Goal: Information Seeking & Learning: Learn about a topic

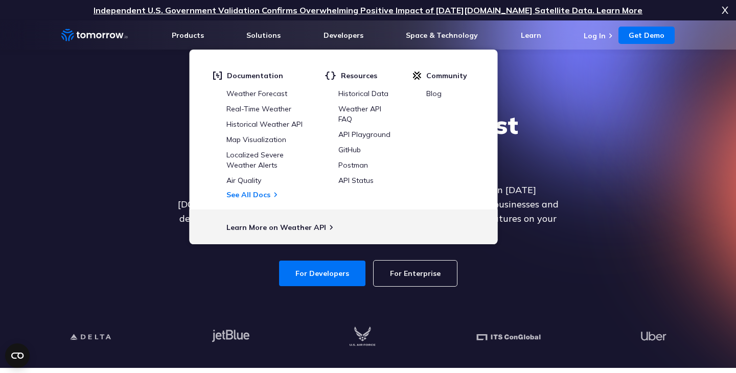
click at [92, 133] on div "Explore the World’s Best Weather API Get reliable and precise weather data thro…" at bounding box center [368, 197] width 630 height 217
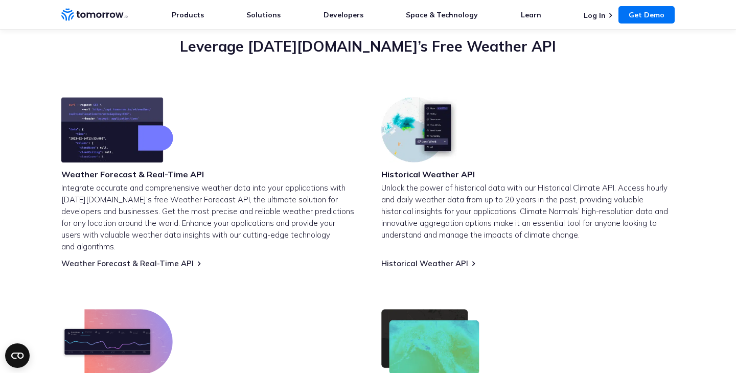
scroll to position [373, 0]
click at [123, 258] on link "Weather Forecast & Real-Time API" at bounding box center [127, 263] width 132 height 10
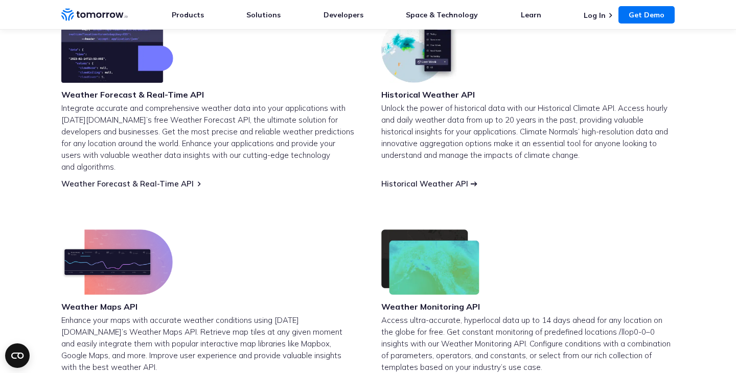
click at [447, 179] on link "Historical Weather API" at bounding box center [424, 184] width 87 height 10
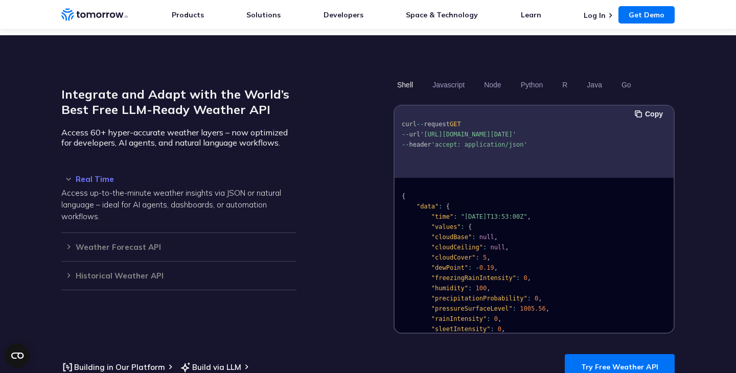
scroll to position [852, 0]
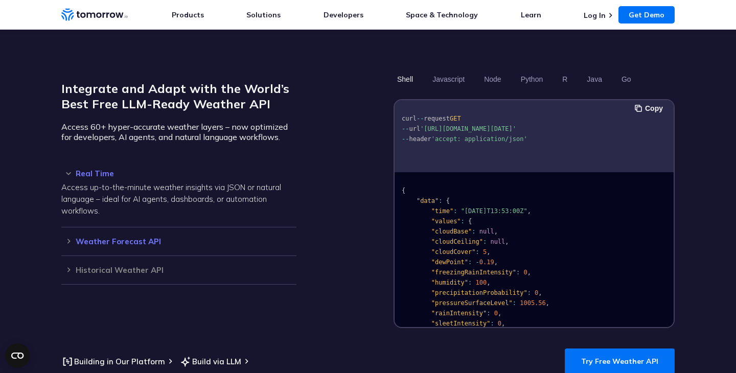
click at [86, 238] on h3 "Weather Forecast API" at bounding box center [178, 242] width 235 height 8
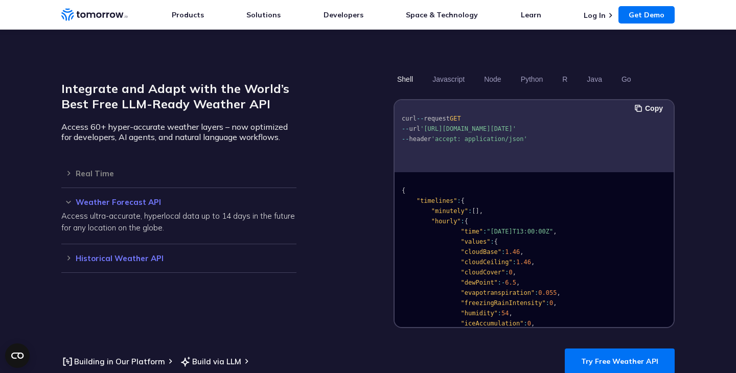
click at [118, 254] on h3 "Historical Weather API" at bounding box center [178, 258] width 235 height 8
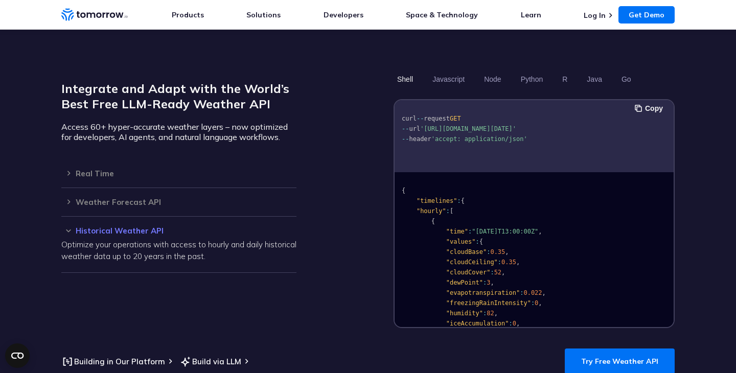
click at [625, 364] on section "Integrate and Adapt with the World’s Best Free LLM-Ready Weather API Access 60+…" at bounding box center [368, 222] width 736 height 385
click at [626, 354] on link "Try Free Weather API" at bounding box center [620, 362] width 110 height 26
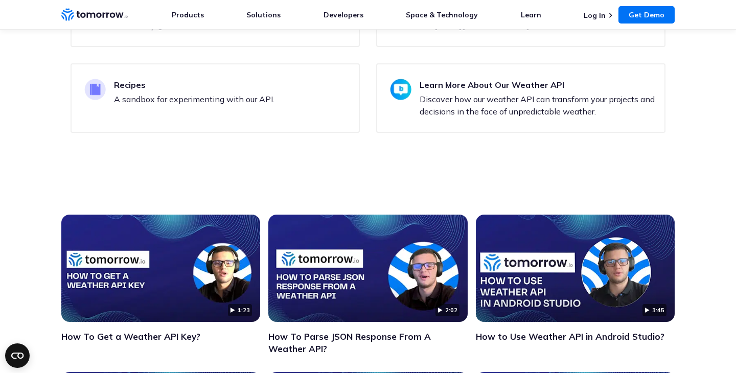
scroll to position [3332, 0]
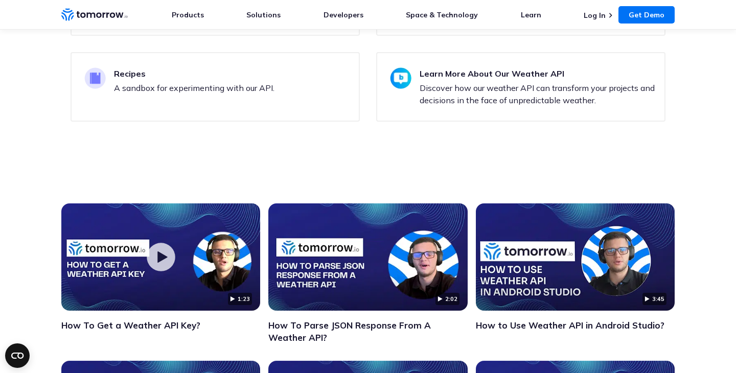
click at [193, 254] on img "Click to watch the testimonial, How To Get a Weather API Key?" at bounding box center [160, 256] width 199 height 107
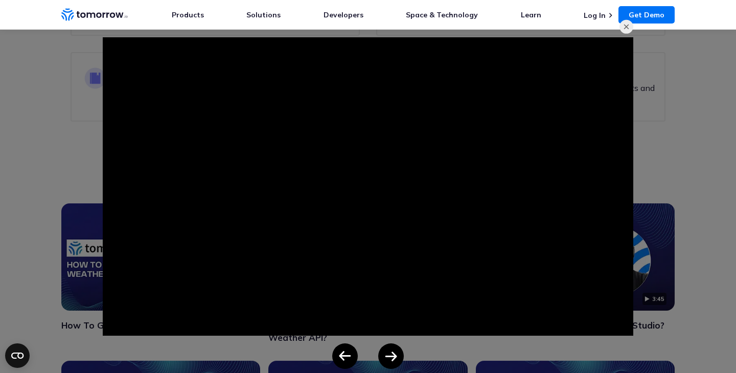
click at [68, 115] on div at bounding box center [368, 186] width 736 height 373
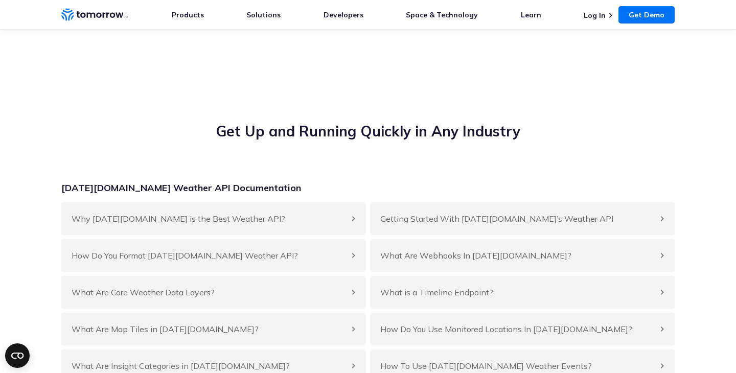
scroll to position [3804, 0]
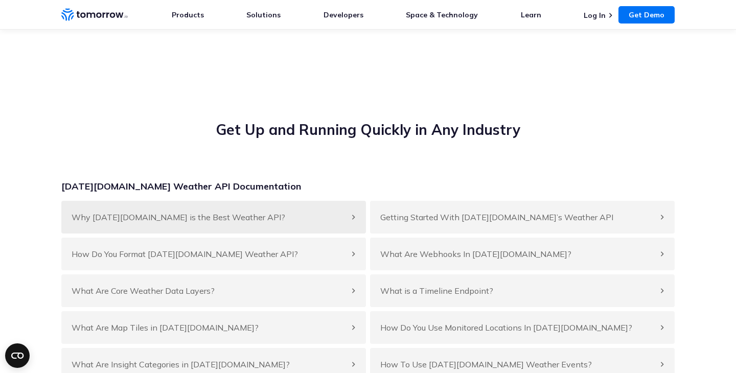
click at [264, 201] on div "Why [DATE][DOMAIN_NAME] is the Best Weather API?" at bounding box center [213, 217] width 305 height 33
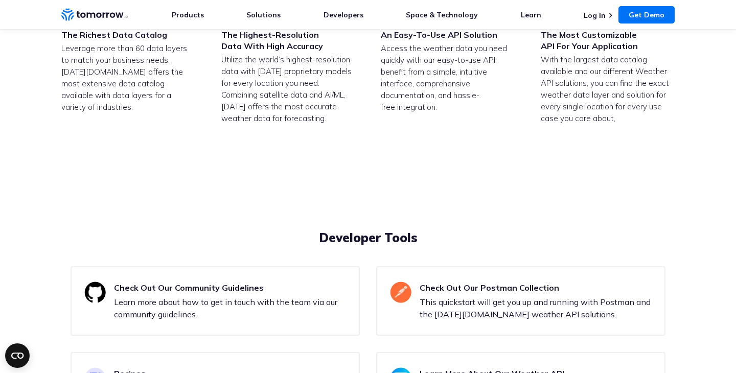
scroll to position [2891, 0]
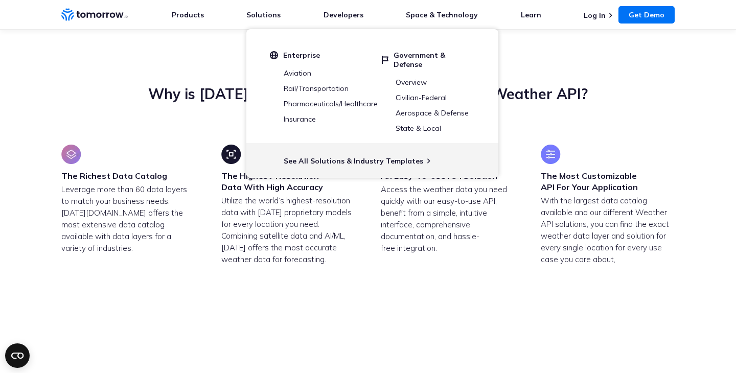
click at [287, 53] on span "Enterprise" at bounding box center [301, 55] width 37 height 9
click at [271, 12] on link "Solutions" at bounding box center [263, 14] width 34 height 9
